Goal: Find specific page/section: Find specific page/section

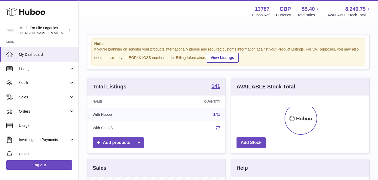
scroll to position [82, 138]
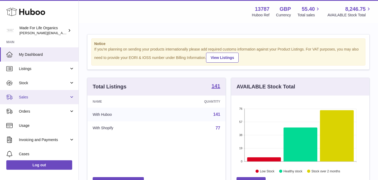
click at [32, 99] on span "Sales" at bounding box center [44, 97] width 50 height 5
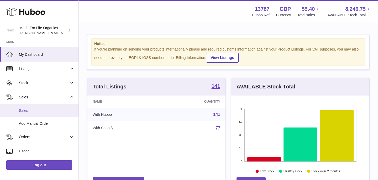
click at [26, 110] on span "Sales" at bounding box center [47, 110] width 56 height 5
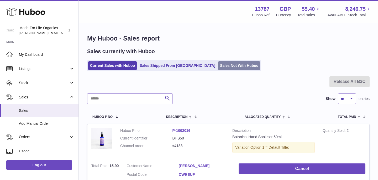
click at [218, 64] on link "Sales Not With Huboo" at bounding box center [239, 65] width 42 height 9
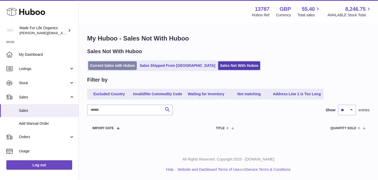
click at [119, 64] on link "Current Sales with Huboo" at bounding box center [112, 65] width 49 height 9
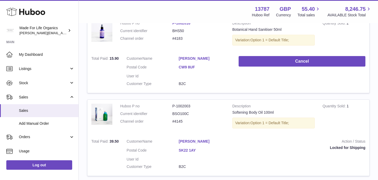
scroll to position [108, 0]
